Goal: Task Accomplishment & Management: Use online tool/utility

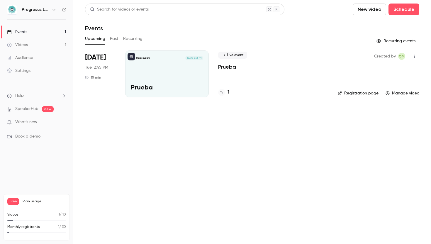
click at [110, 165] on main "Search for videos or events New video Schedule Events Upcoming Past Recurring R…" at bounding box center [252, 122] width 358 height 244
click at [137, 134] on main "Search for videos or events New video Schedule Events Upcoming Past Recurring R…" at bounding box center [252, 122] width 358 height 244
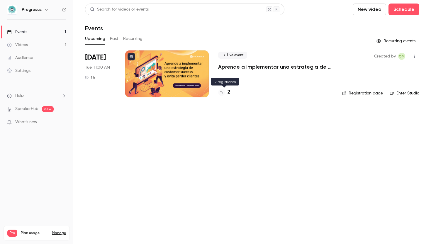
click at [229, 94] on h4 "2" at bounding box center [229, 92] width 3 height 8
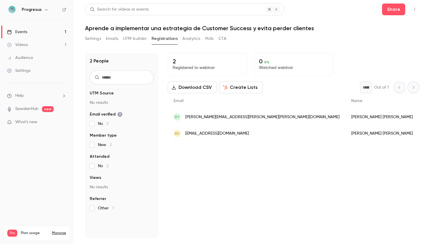
click at [245, 87] on button "Create Lists" at bounding box center [241, 88] width 44 height 12
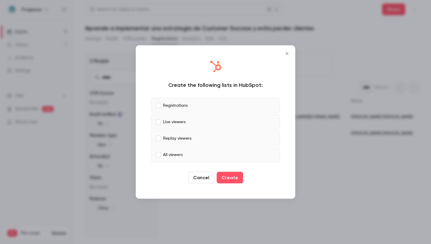
click at [202, 137] on label "Replay viewers" at bounding box center [215, 138] width 129 height 15
click at [162, 123] on label "Live viewers" at bounding box center [215, 121] width 129 height 15
click at [234, 181] on button "Create" at bounding box center [230, 178] width 26 height 12
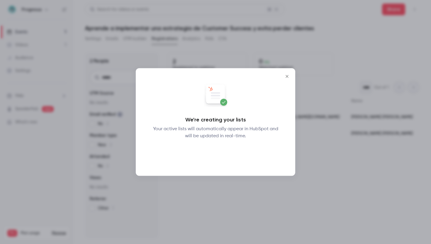
click at [219, 151] on button "Okay" at bounding box center [215, 155] width 21 height 12
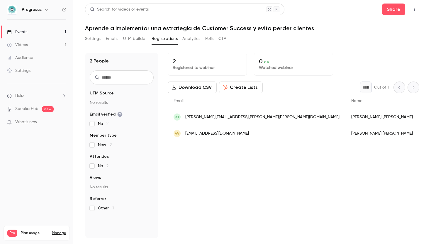
click at [207, 90] on button "Download CSV" at bounding box center [192, 88] width 49 height 12
click at [246, 85] on button "Create Lists" at bounding box center [241, 88] width 44 height 12
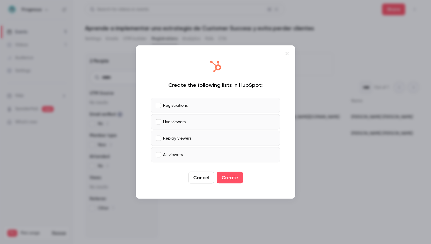
click at [178, 143] on label "Replay viewers" at bounding box center [215, 138] width 129 height 15
click at [195, 124] on label "Live viewers" at bounding box center [215, 121] width 129 height 15
click at [205, 103] on label "Registrations" at bounding box center [215, 105] width 129 height 15
click at [245, 59] on div "Create the following lists in HubSpot: Registrations Live viewers Replay viewer…" at bounding box center [216, 122] width 148 height 142
click at [232, 61] on div at bounding box center [215, 68] width 129 height 14
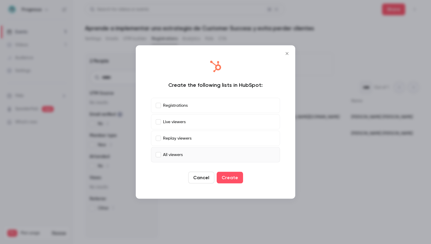
click at [236, 69] on div at bounding box center [215, 68] width 129 height 14
click at [288, 53] on icon "Close" at bounding box center [287, 53] width 3 height 3
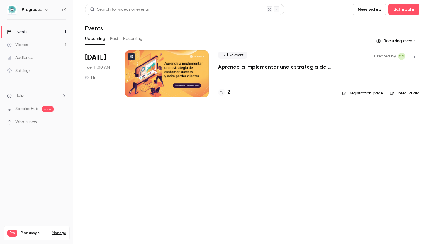
click at [361, 92] on link "Registration page" at bounding box center [362, 93] width 41 height 6
click at [228, 91] on h4 "3" at bounding box center [229, 92] width 3 height 8
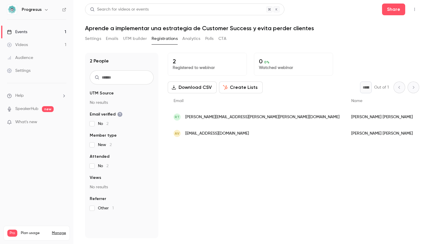
click at [241, 88] on button "Create Lists" at bounding box center [241, 88] width 44 height 12
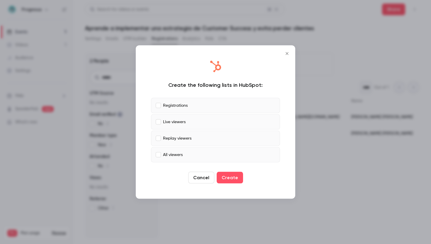
click at [187, 150] on label "All viewers" at bounding box center [215, 154] width 129 height 15
click at [196, 139] on label "Replay viewers" at bounding box center [215, 138] width 129 height 15
click at [203, 129] on div "Registrations Live viewers Replay viewers All viewers" at bounding box center [215, 130] width 129 height 65
click at [206, 124] on label "Live viewers" at bounding box center [215, 121] width 129 height 15
click at [237, 178] on button "Create" at bounding box center [230, 178] width 26 height 12
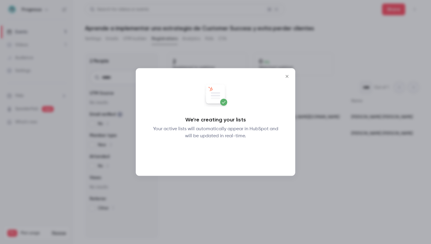
click at [214, 156] on button "Okay" at bounding box center [215, 155] width 21 height 12
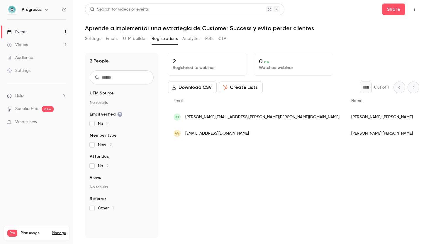
click at [248, 87] on button "Create Lists" at bounding box center [241, 88] width 44 height 12
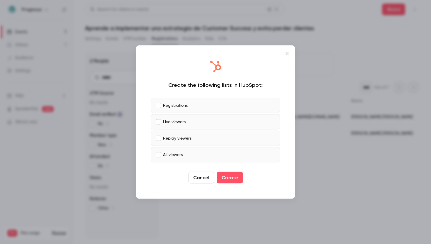
click at [169, 121] on p "Live viewers" at bounding box center [174, 122] width 23 height 6
click at [164, 137] on p "Replay viewers" at bounding box center [177, 138] width 28 height 6
click at [162, 150] on label "All viewers" at bounding box center [215, 154] width 129 height 15
click at [235, 180] on button "Create" at bounding box center [230, 178] width 26 height 12
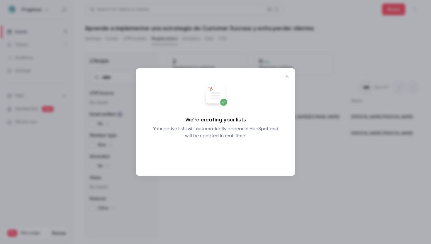
click at [216, 156] on button "Okay" at bounding box center [215, 155] width 21 height 12
